Goal: Find specific page/section: Find specific page/section

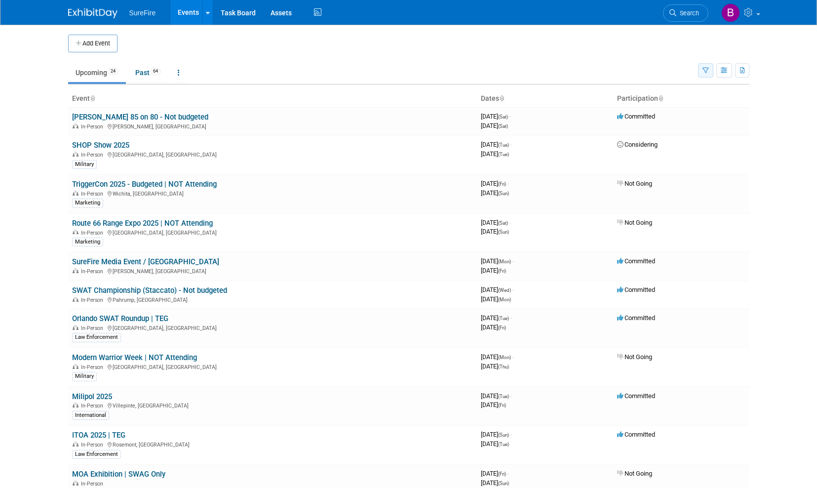
click at [707, 70] on icon "button" at bounding box center [706, 71] width 6 height 6
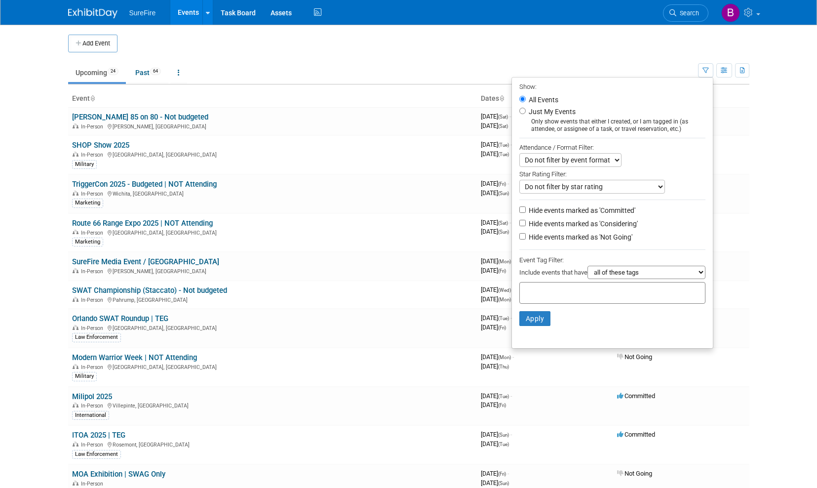
click at [573, 289] on input "text" at bounding box center [563, 291] width 79 height 10
type input "bannerstand"
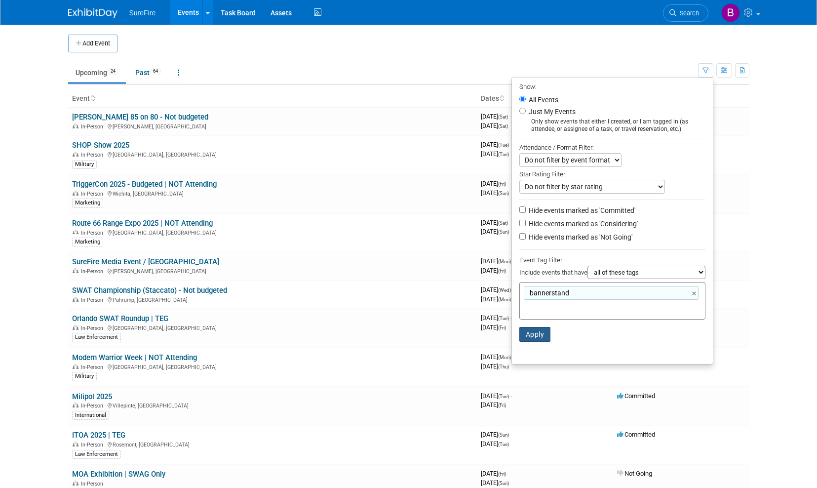
click at [523, 334] on button "Apply" at bounding box center [535, 334] width 32 height 15
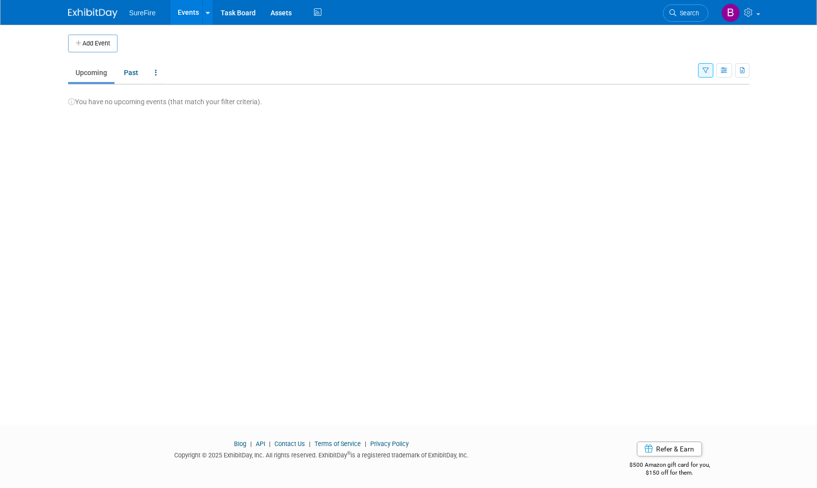
click at [704, 70] on icon "button" at bounding box center [706, 71] width 6 height 6
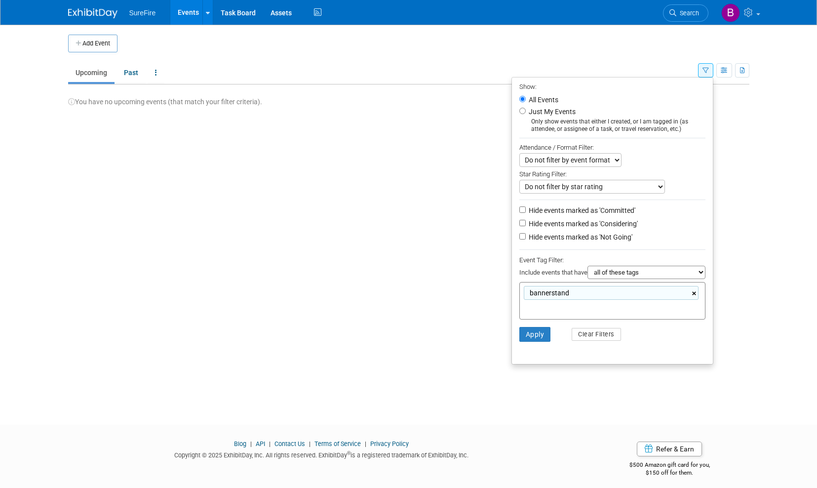
click at [694, 292] on link "×" at bounding box center [695, 293] width 6 height 11
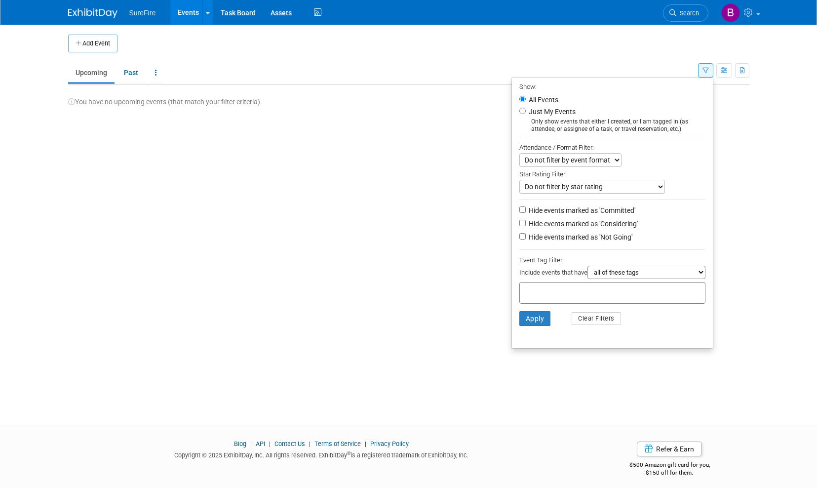
click at [658, 320] on li "Apply Clear Filters" at bounding box center [612, 319] width 201 height 30
click at [538, 314] on button "Apply" at bounding box center [535, 318] width 32 height 15
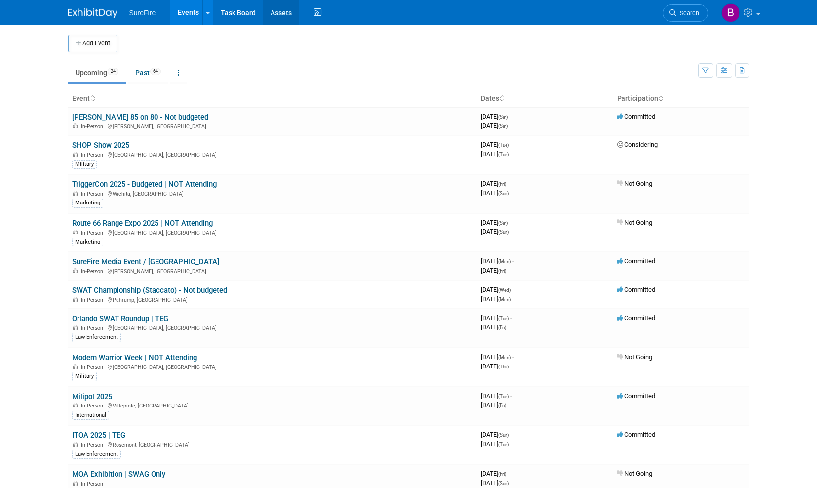
click at [282, 9] on link "Assets" at bounding box center [281, 12] width 36 height 25
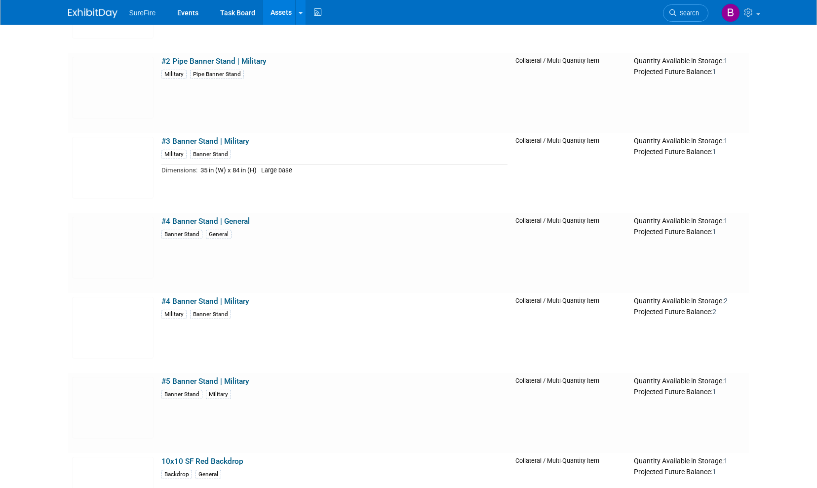
scroll to position [741, 0]
